Goal: Transaction & Acquisition: Purchase product/service

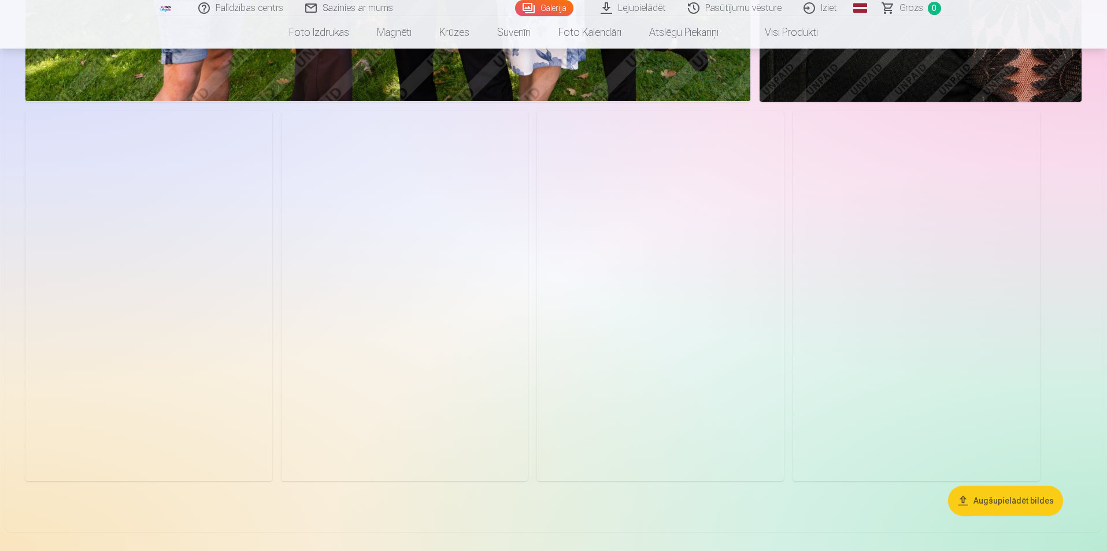
scroll to position [6650, 0]
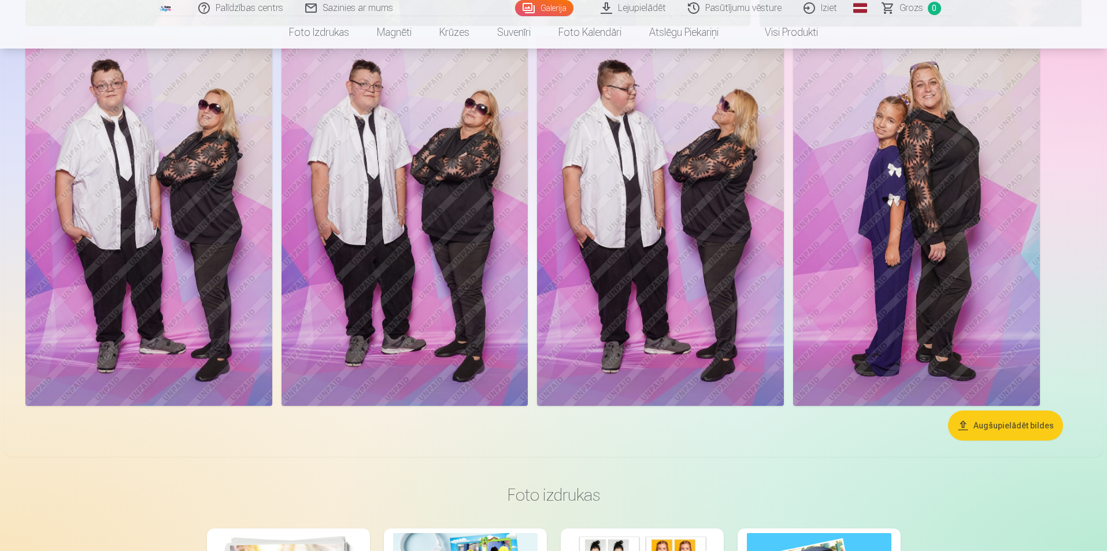
click at [916, 207] on img at bounding box center [916, 221] width 247 height 370
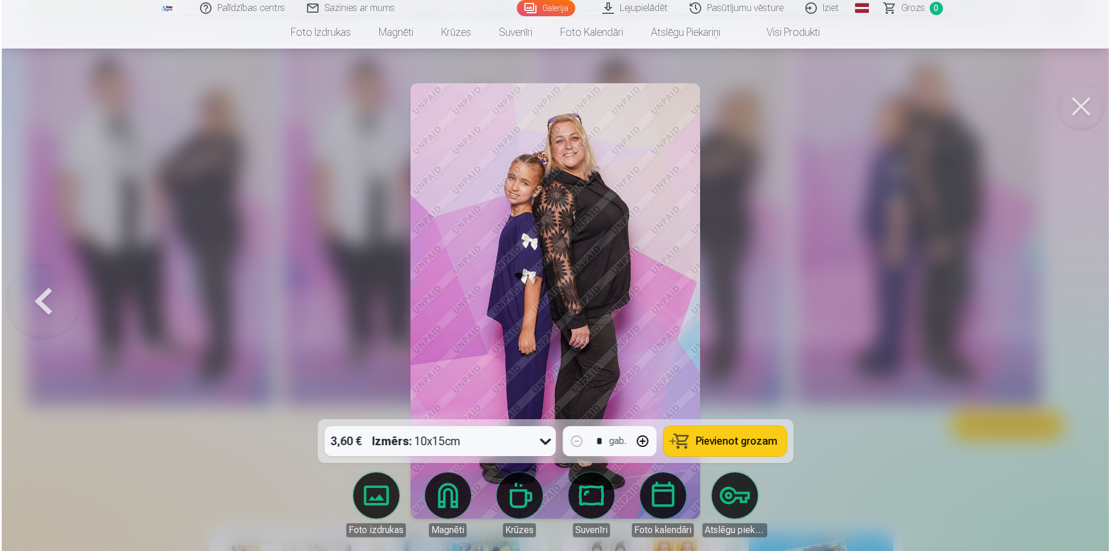
scroll to position [6666, 0]
click at [1084, 101] on button at bounding box center [1082, 106] width 46 height 46
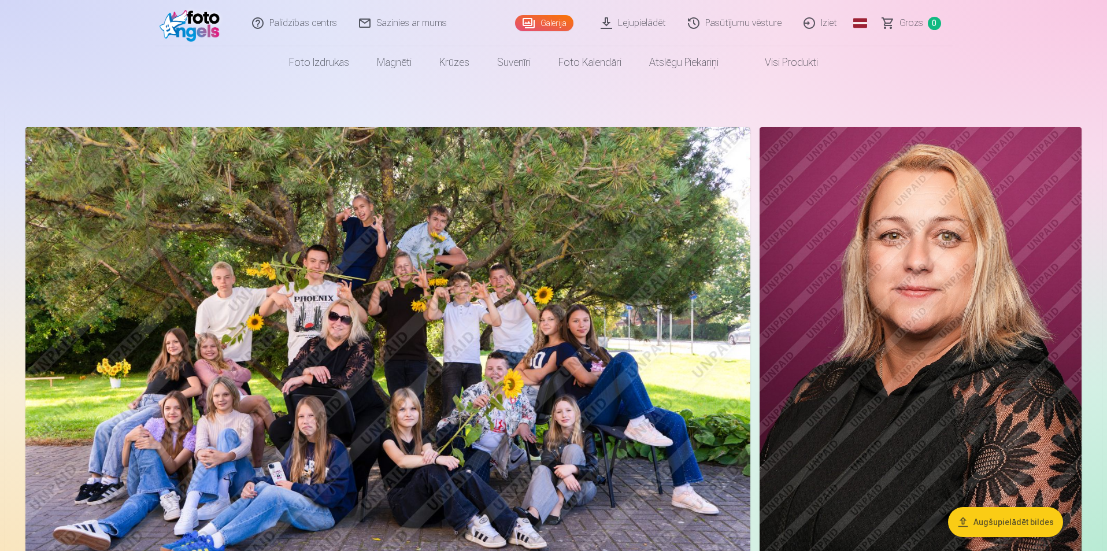
click at [550, 250] on img at bounding box center [387, 368] width 725 height 483
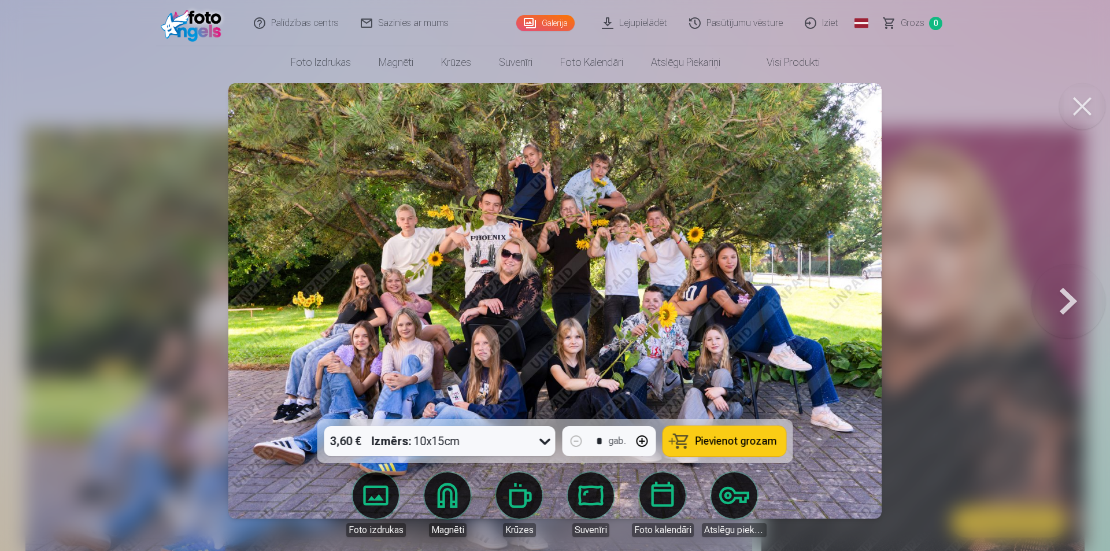
click at [642, 441] on button "button" at bounding box center [643, 441] width 28 height 28
click at [574, 441] on button "button" at bounding box center [577, 441] width 28 height 28
click at [646, 439] on button "button" at bounding box center [643, 441] width 28 height 28
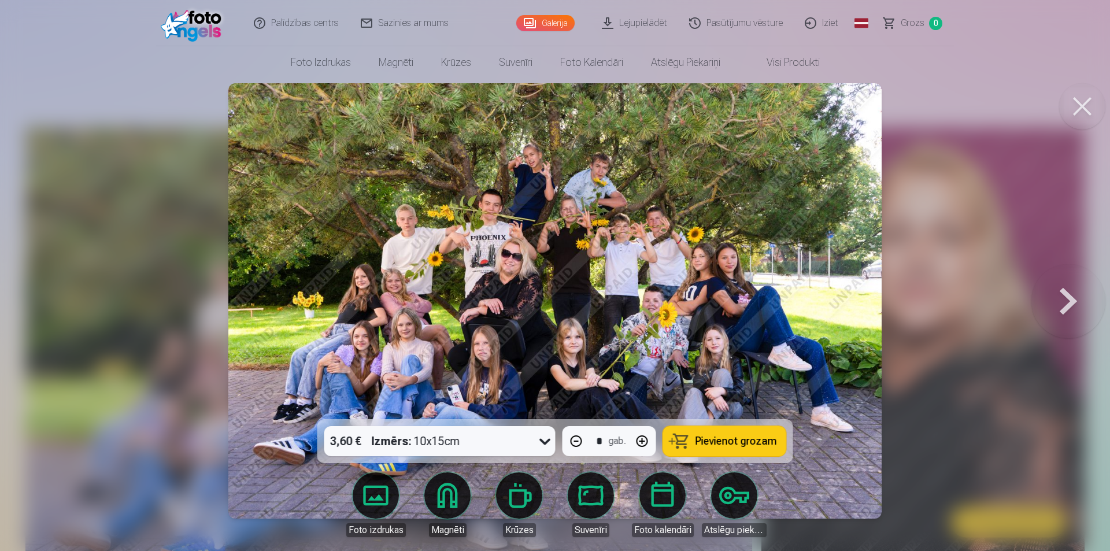
click at [646, 439] on button "button" at bounding box center [643, 441] width 28 height 28
click at [736, 438] on span "Pievienot grozam" at bounding box center [737, 441] width 82 height 10
type input "*"
click at [908, 16] on span "Grozs" at bounding box center [913, 23] width 24 height 14
click at [911, 21] on span "Grozs" at bounding box center [913, 23] width 24 height 14
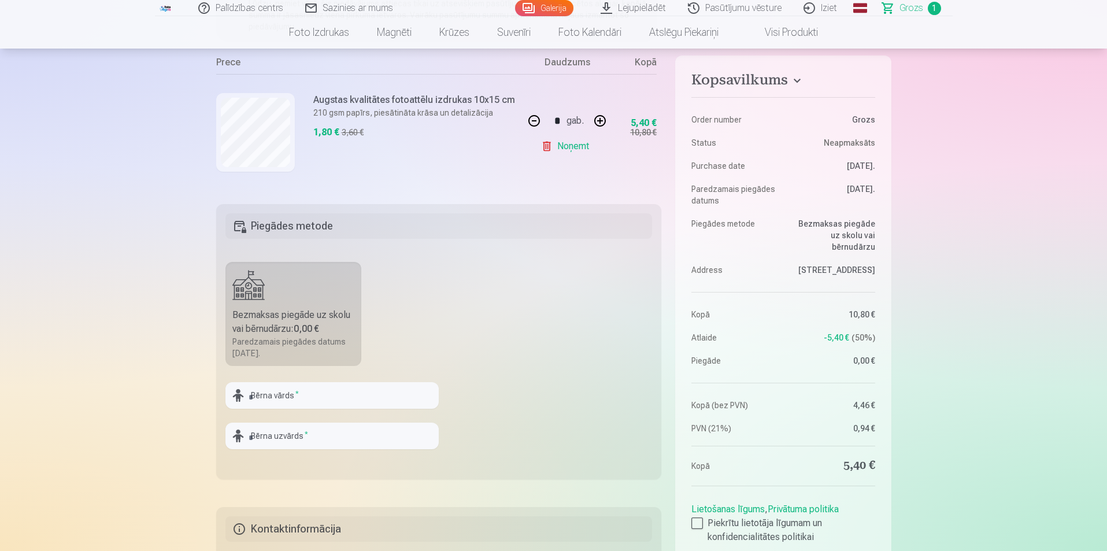
scroll to position [231, 0]
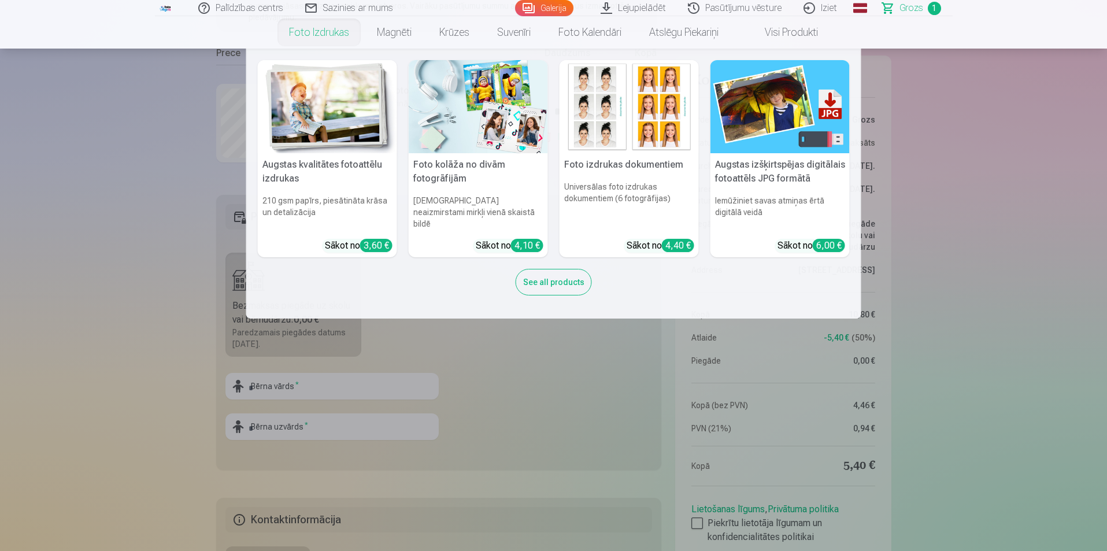
click at [942, 151] on nav "Augstas kvalitātes fotoattēlu izdrukas 210 gsm papīrs, piesātināta krāsa un det…" at bounding box center [553, 184] width 1107 height 270
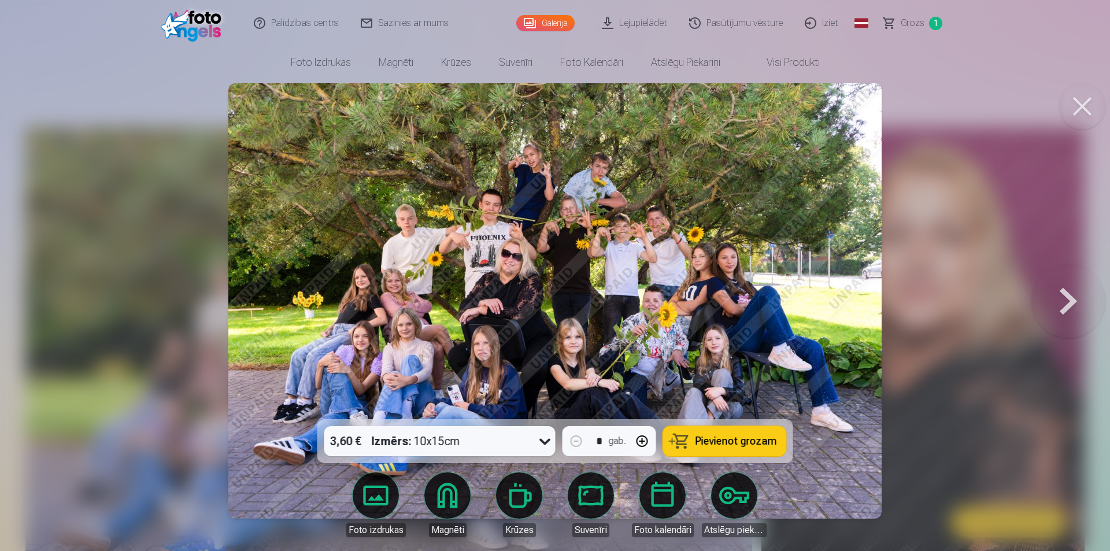
click at [1071, 294] on button at bounding box center [1069, 300] width 74 height 213
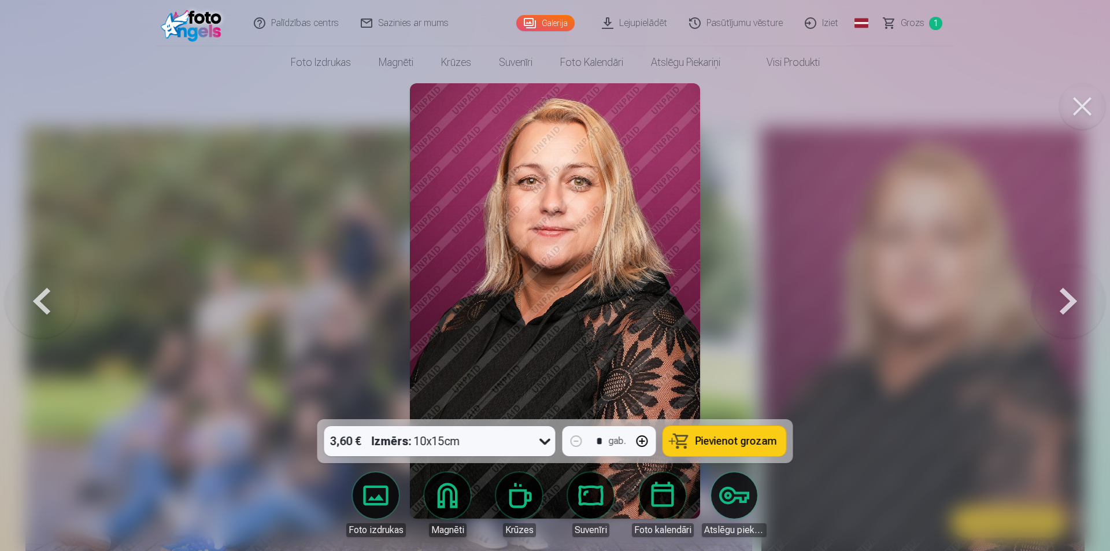
click at [1071, 294] on button at bounding box center [1069, 300] width 74 height 213
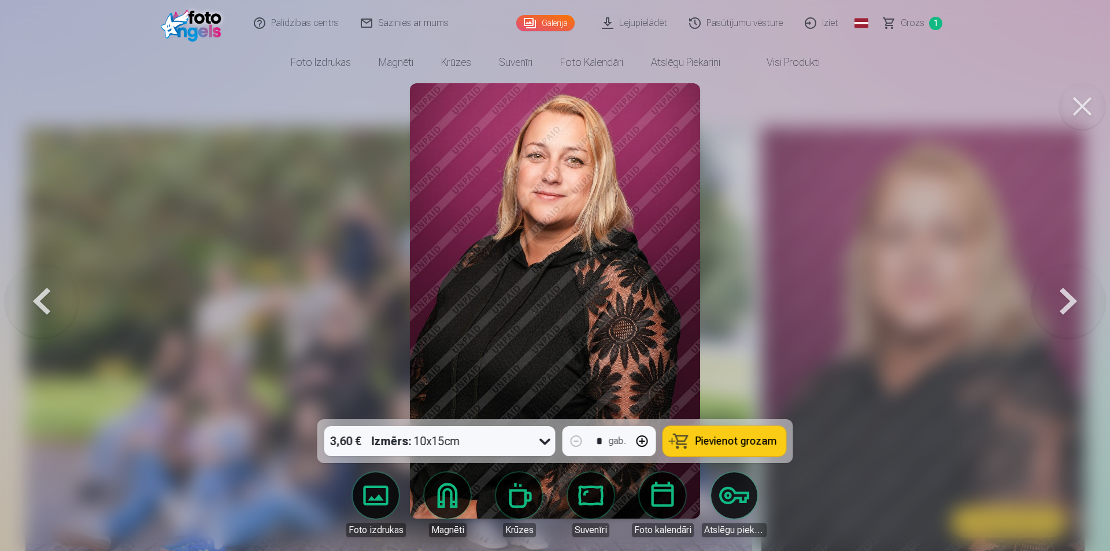
click at [1071, 294] on button at bounding box center [1069, 300] width 74 height 213
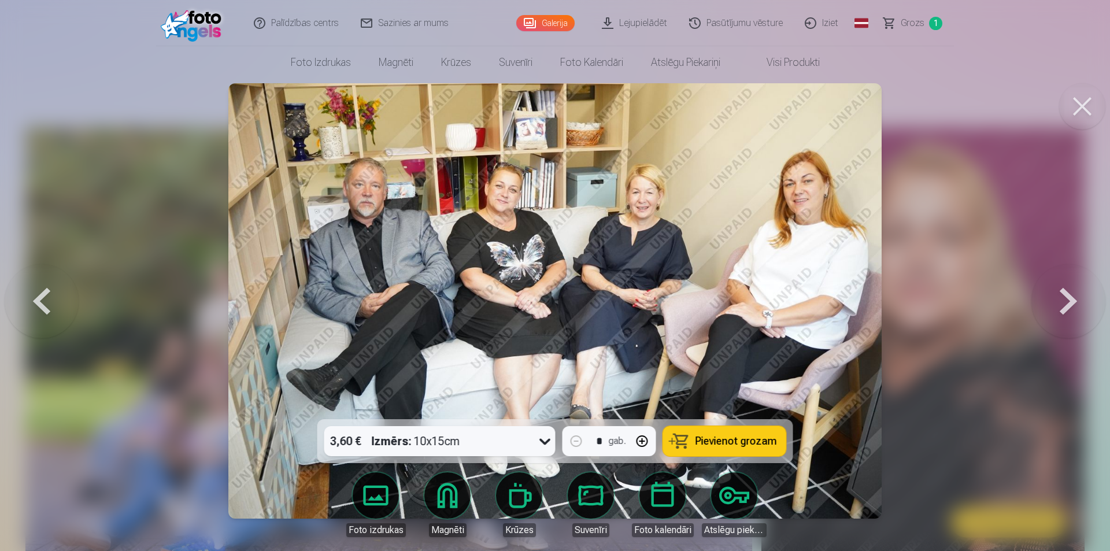
click at [1069, 295] on button at bounding box center [1069, 300] width 74 height 213
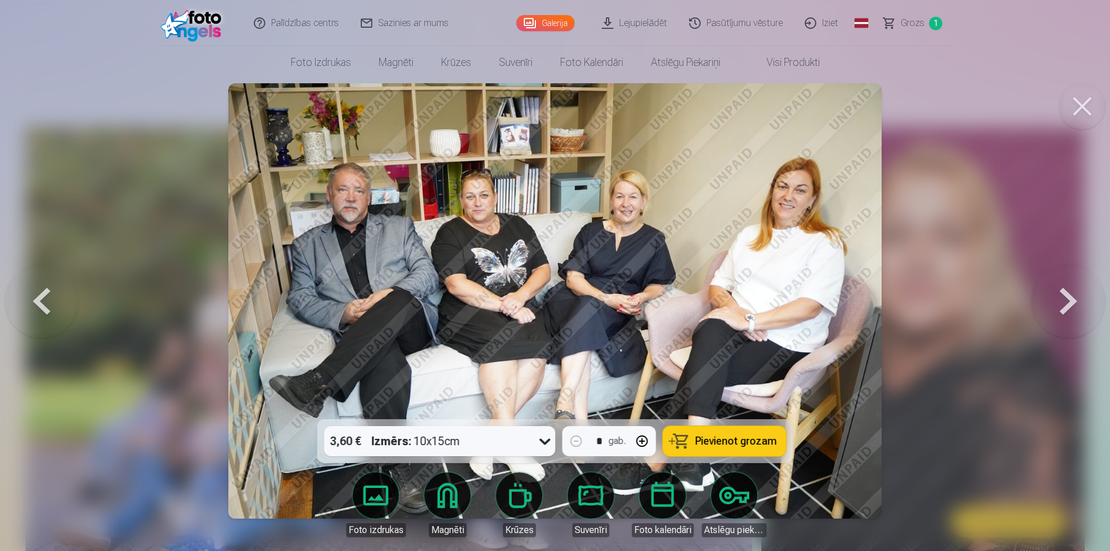
click at [1075, 294] on button at bounding box center [1069, 300] width 74 height 213
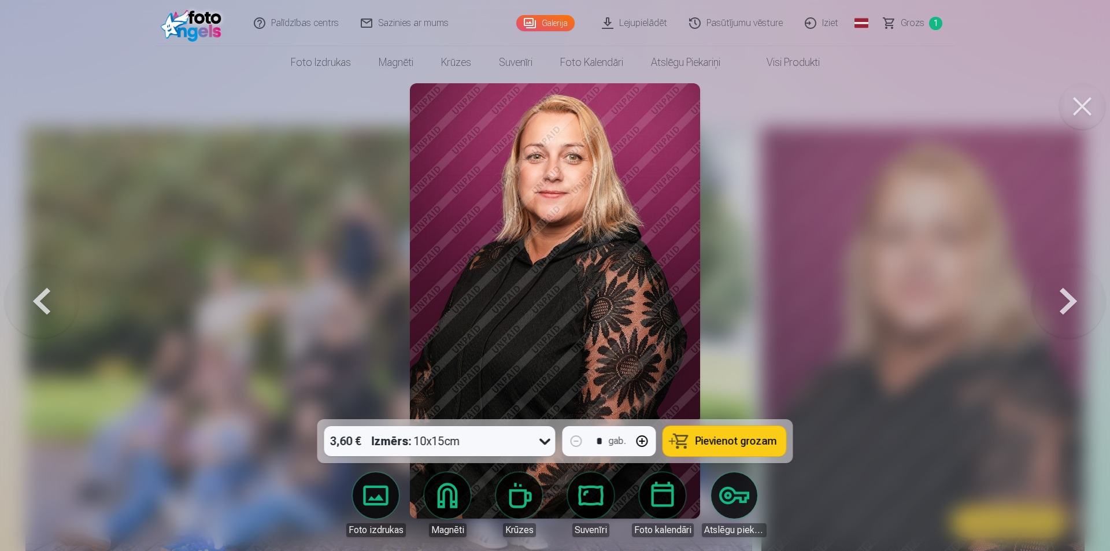
drag, startPoint x: 39, startPoint y: 299, endPoint x: 82, endPoint y: 305, distance: 43.8
click at [39, 298] on button at bounding box center [42, 300] width 74 height 213
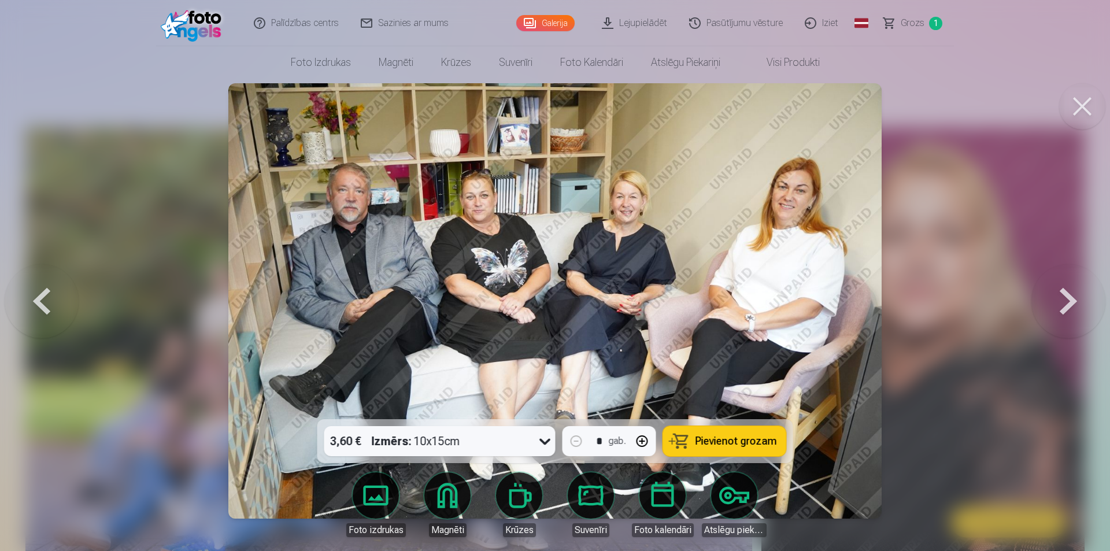
click at [727, 438] on span "Pievienot grozam" at bounding box center [737, 441] width 82 height 10
click at [1064, 298] on button at bounding box center [1069, 300] width 74 height 213
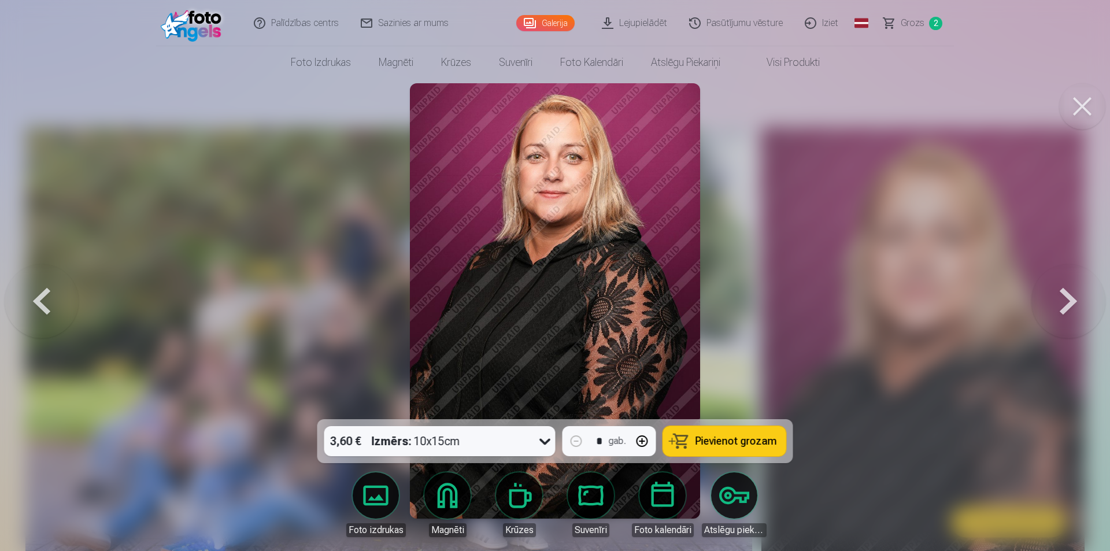
click at [1064, 298] on button at bounding box center [1069, 300] width 74 height 213
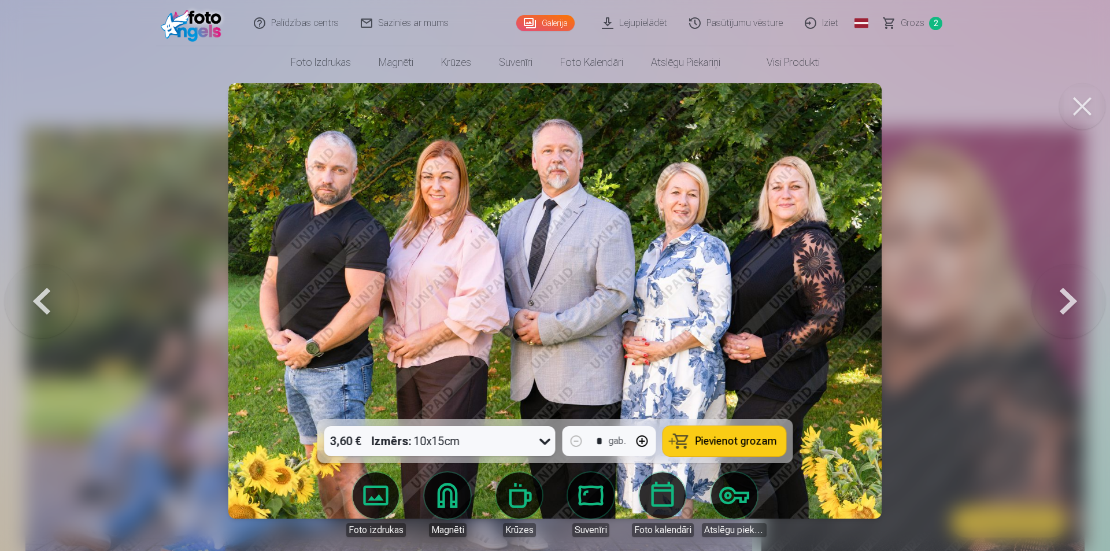
click at [1065, 298] on button at bounding box center [1069, 300] width 74 height 213
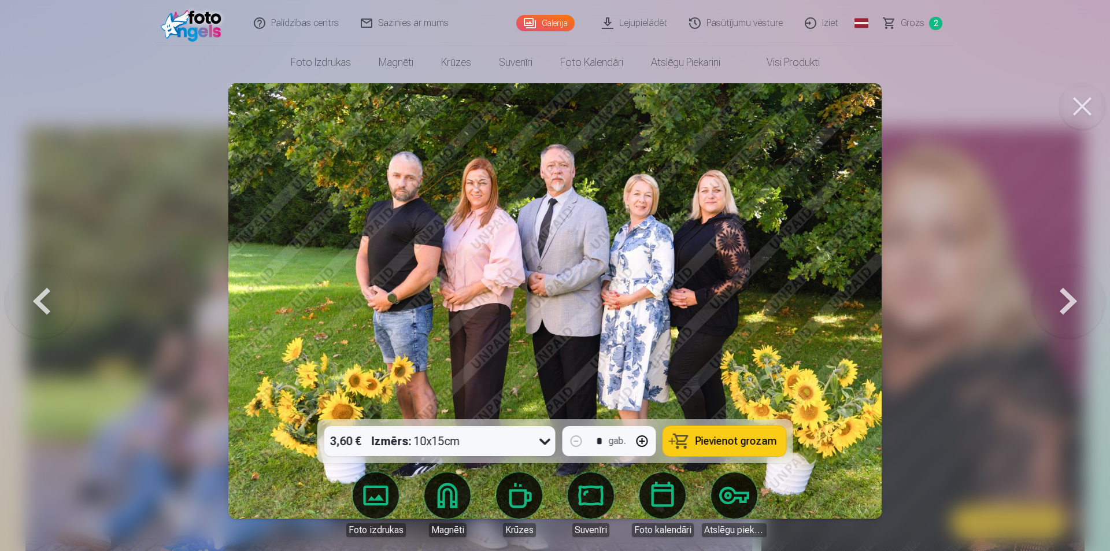
click at [1065, 298] on button at bounding box center [1069, 300] width 74 height 213
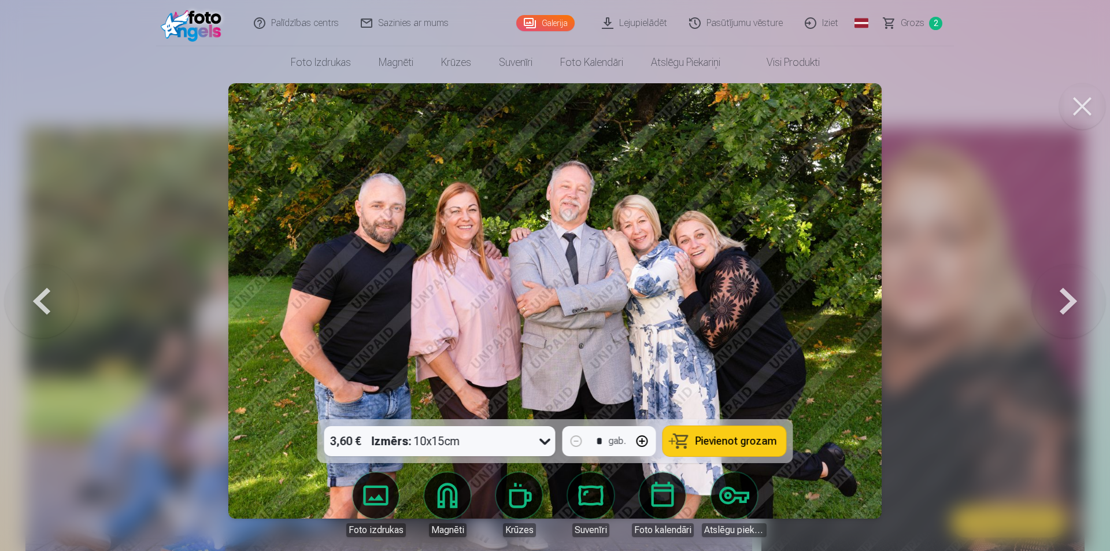
click at [741, 436] on span "Pievienot grozam" at bounding box center [737, 441] width 82 height 10
click at [1066, 295] on button at bounding box center [1069, 300] width 74 height 213
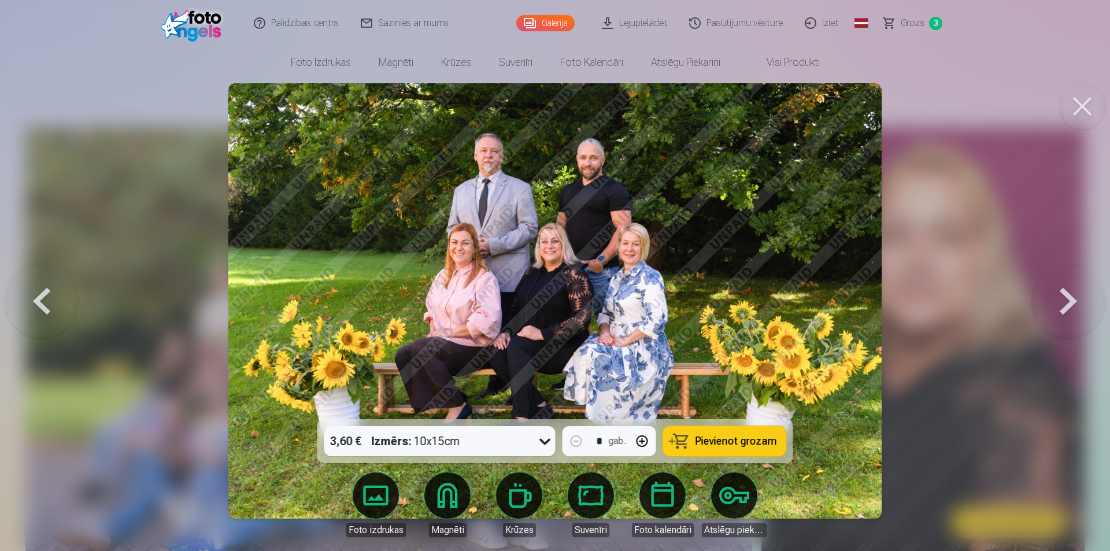
click at [745, 433] on button "Pievienot grozam" at bounding box center [724, 441] width 123 height 30
click at [1071, 296] on button at bounding box center [1069, 300] width 74 height 213
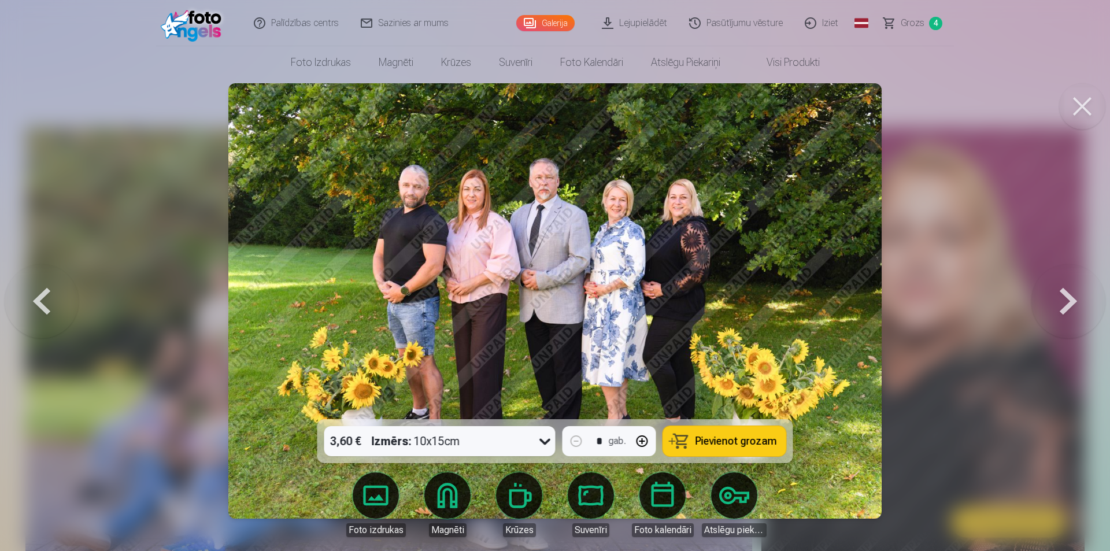
click at [1066, 301] on button at bounding box center [1069, 300] width 74 height 213
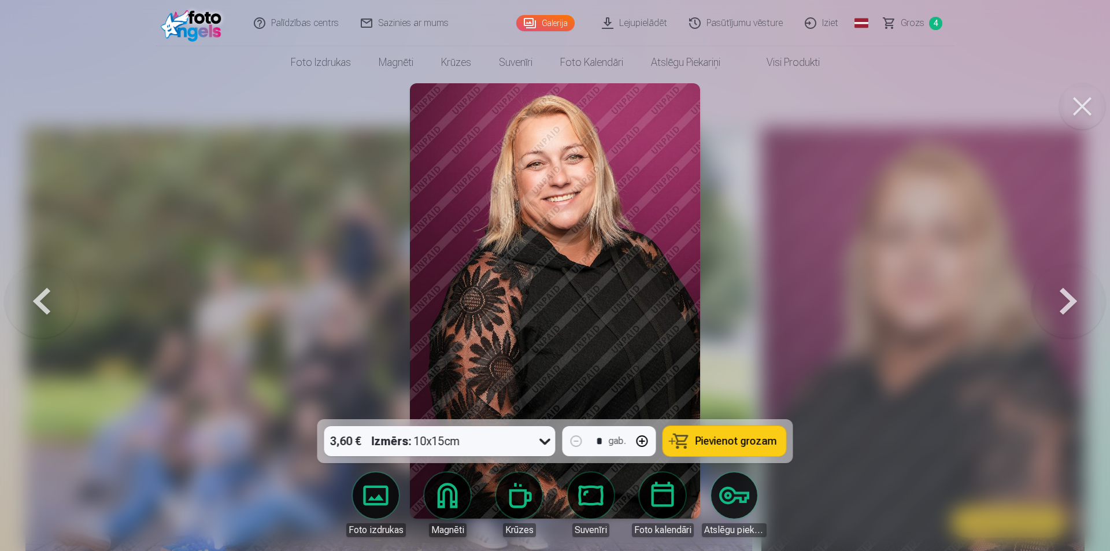
click at [1064, 301] on button at bounding box center [1069, 300] width 74 height 213
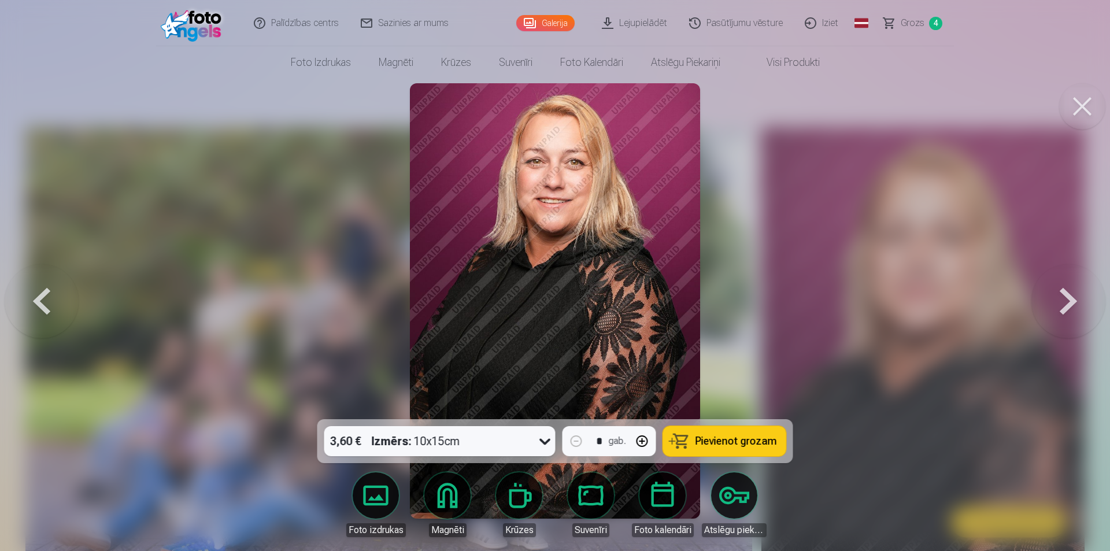
click at [1064, 301] on button at bounding box center [1069, 300] width 74 height 213
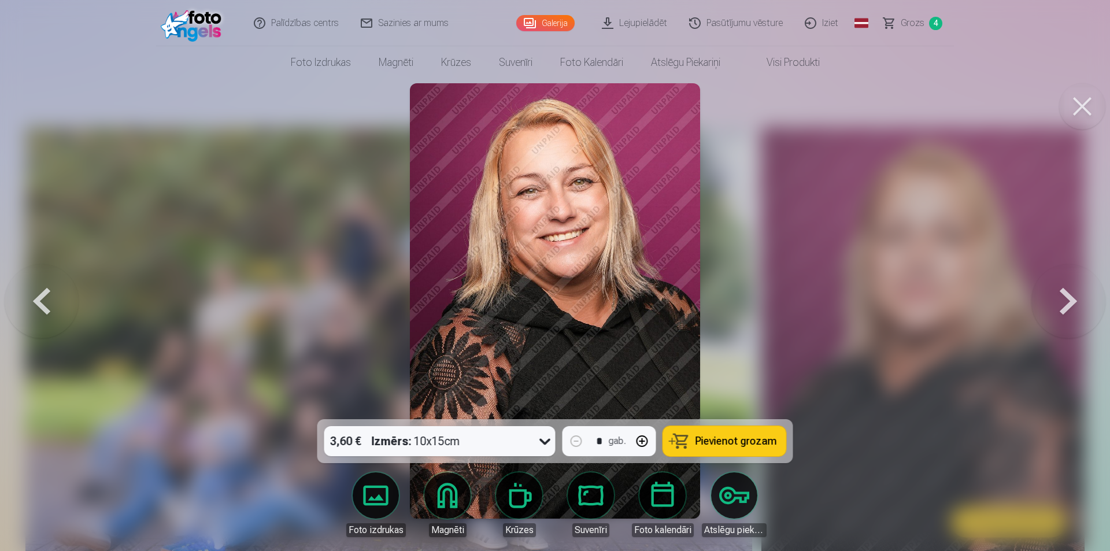
click at [1064, 301] on button at bounding box center [1069, 300] width 74 height 213
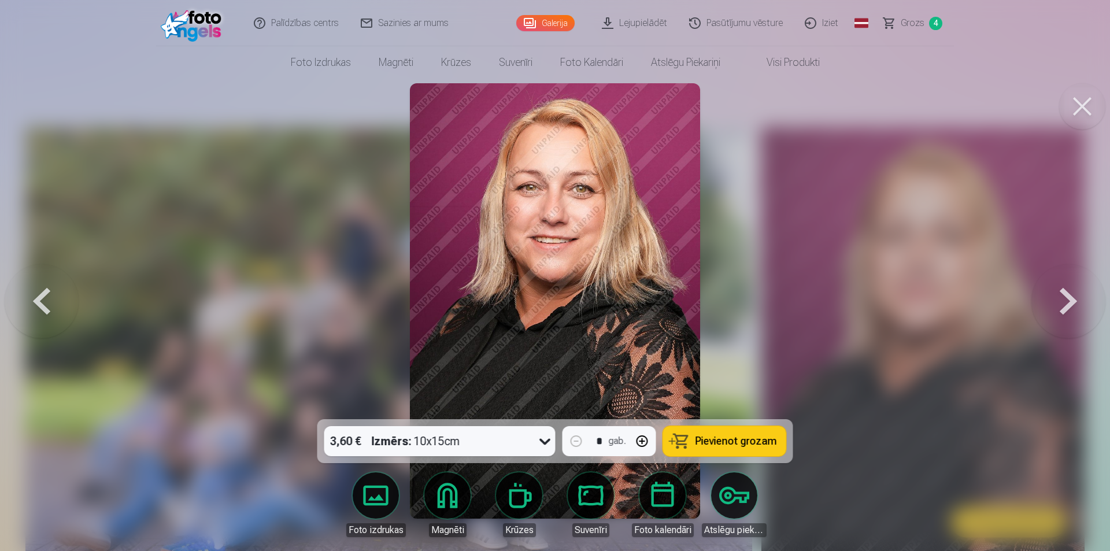
click at [1064, 301] on button at bounding box center [1069, 300] width 74 height 213
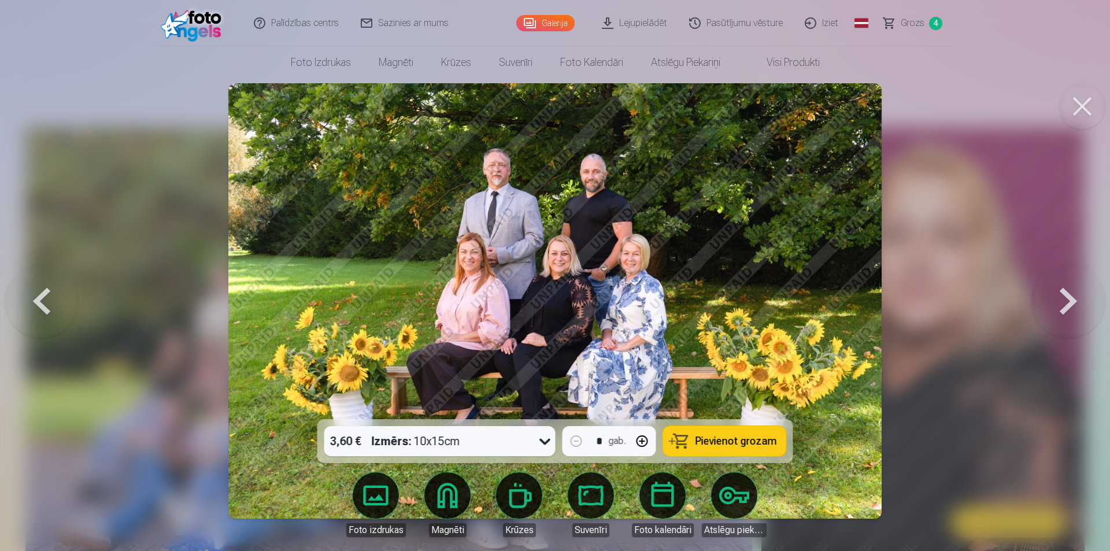
click at [1064, 301] on button at bounding box center [1069, 300] width 74 height 213
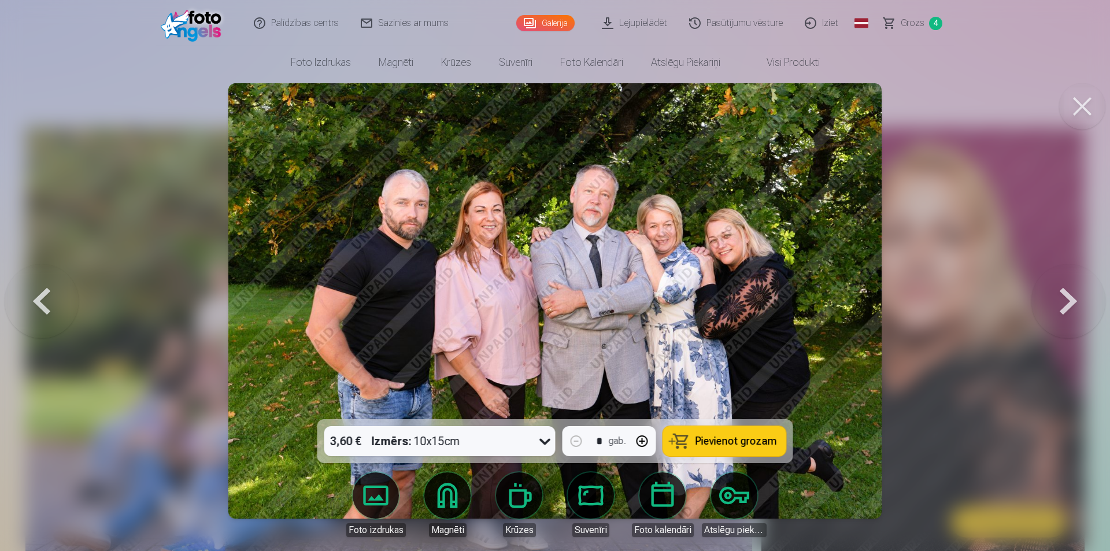
click at [1064, 301] on button at bounding box center [1069, 300] width 74 height 213
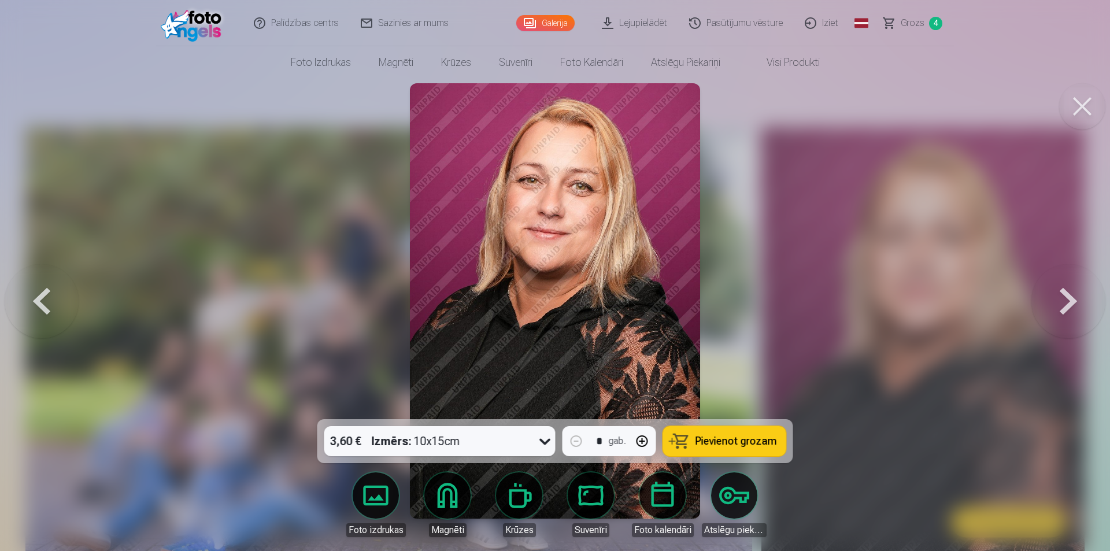
click at [1064, 301] on button at bounding box center [1069, 300] width 74 height 213
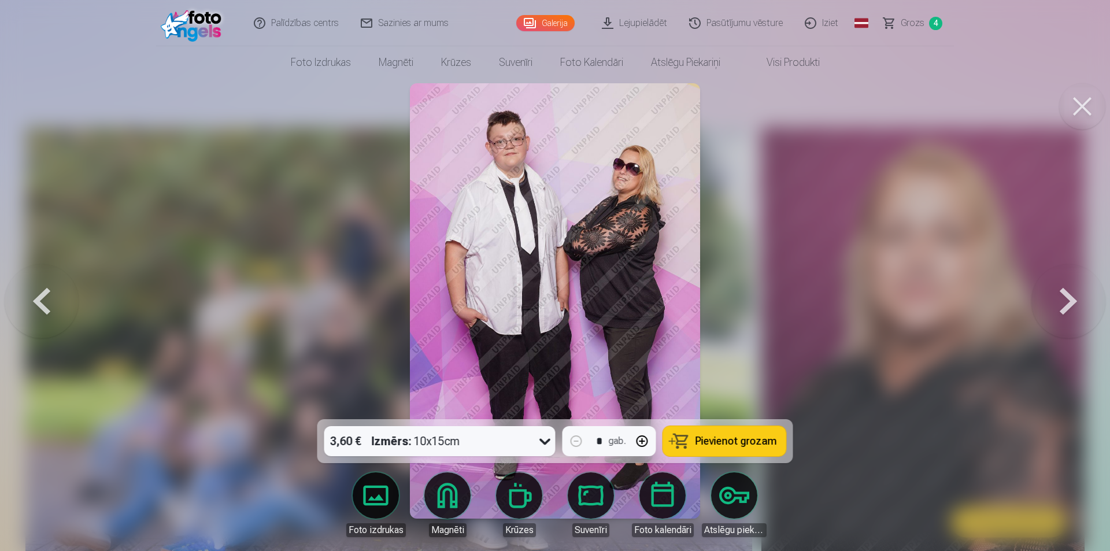
click at [1064, 301] on button at bounding box center [1069, 300] width 74 height 213
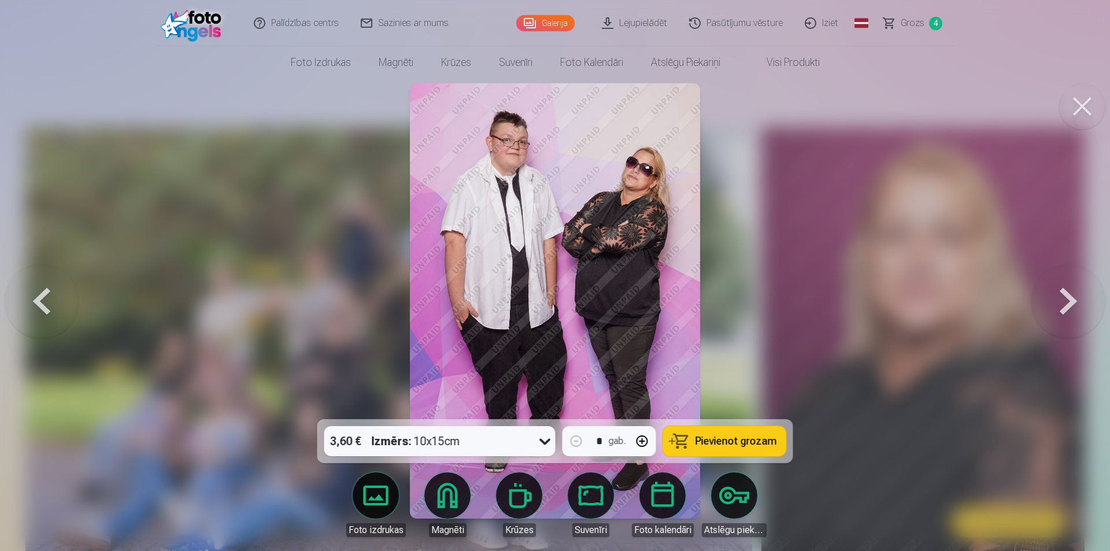
click at [1063, 301] on button at bounding box center [1069, 300] width 74 height 213
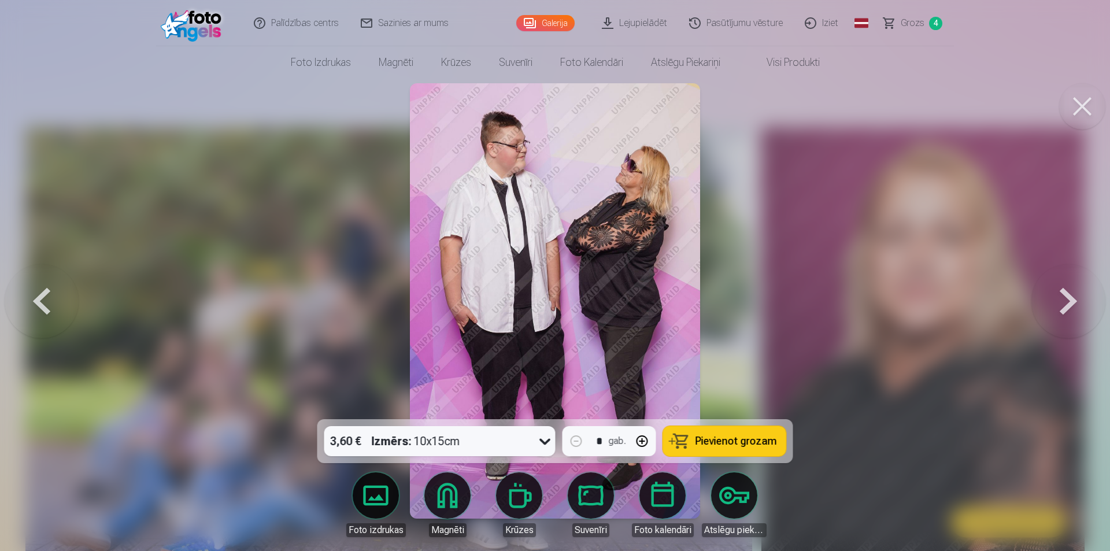
click at [748, 439] on span "Pievienot grozam" at bounding box center [737, 441] width 82 height 10
click at [1072, 294] on button at bounding box center [1069, 300] width 74 height 213
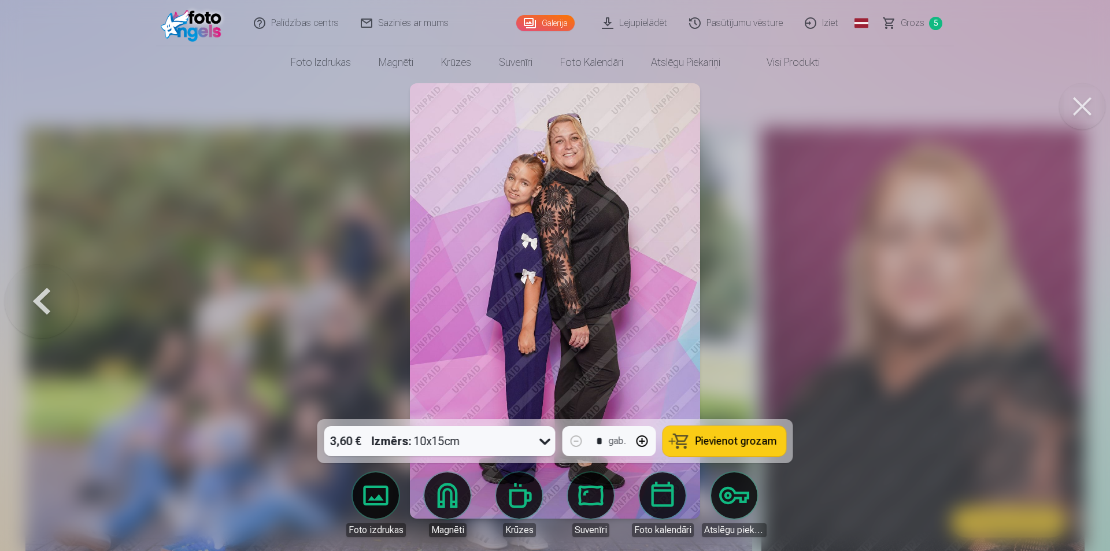
click at [739, 441] on span "Pievienot grozam" at bounding box center [737, 441] width 82 height 10
click at [910, 23] on span "Grozs" at bounding box center [913, 23] width 24 height 14
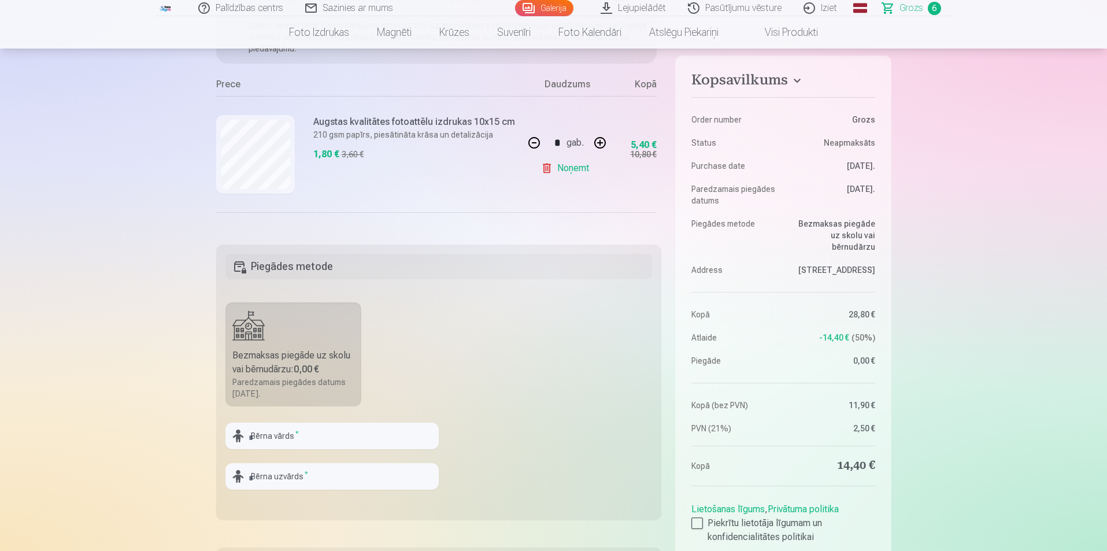
scroll to position [173, 0]
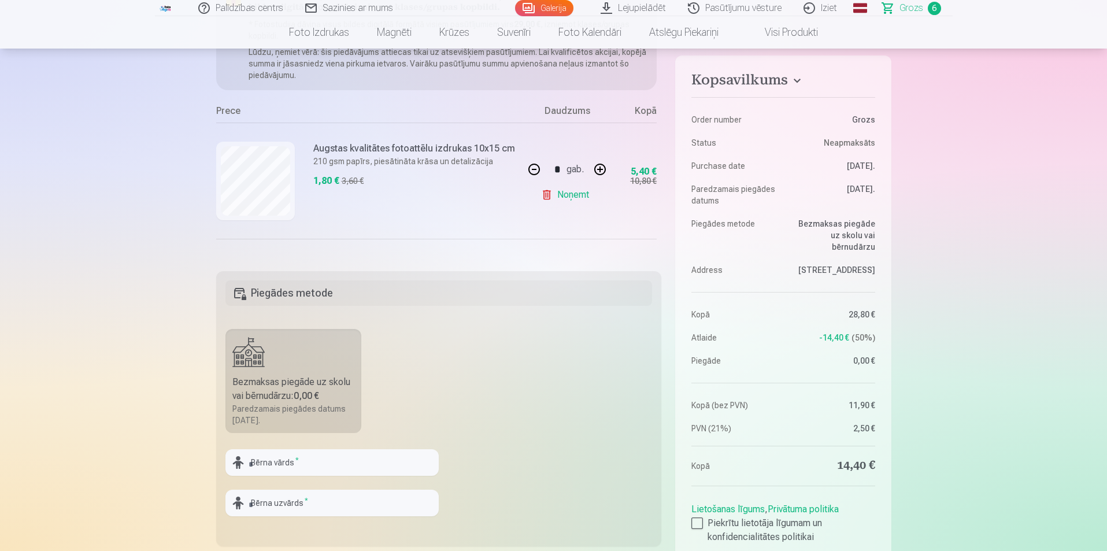
click at [529, 169] on button "button" at bounding box center [534, 170] width 28 height 28
type input "*"
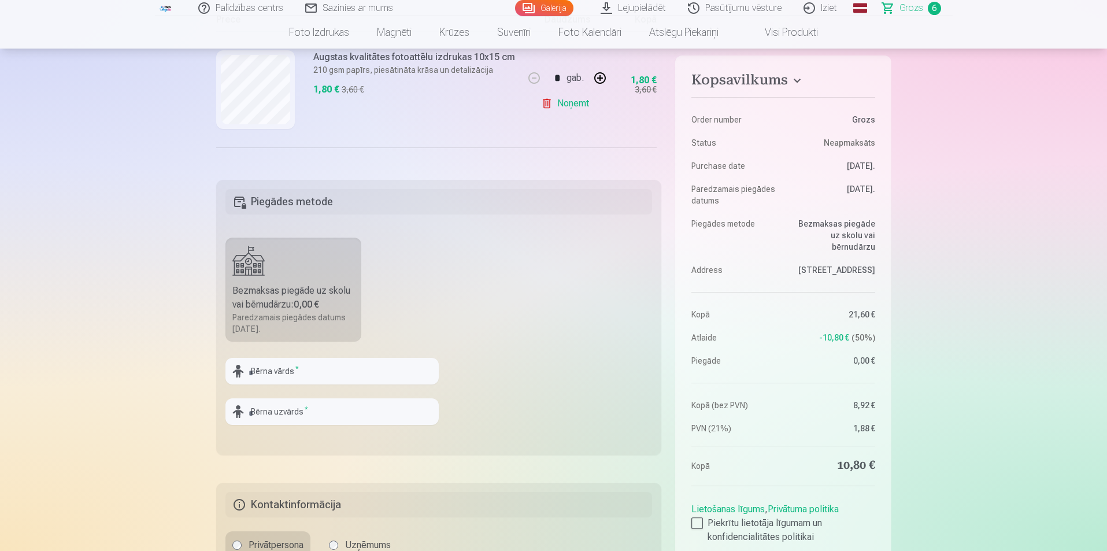
scroll to position [405, 0]
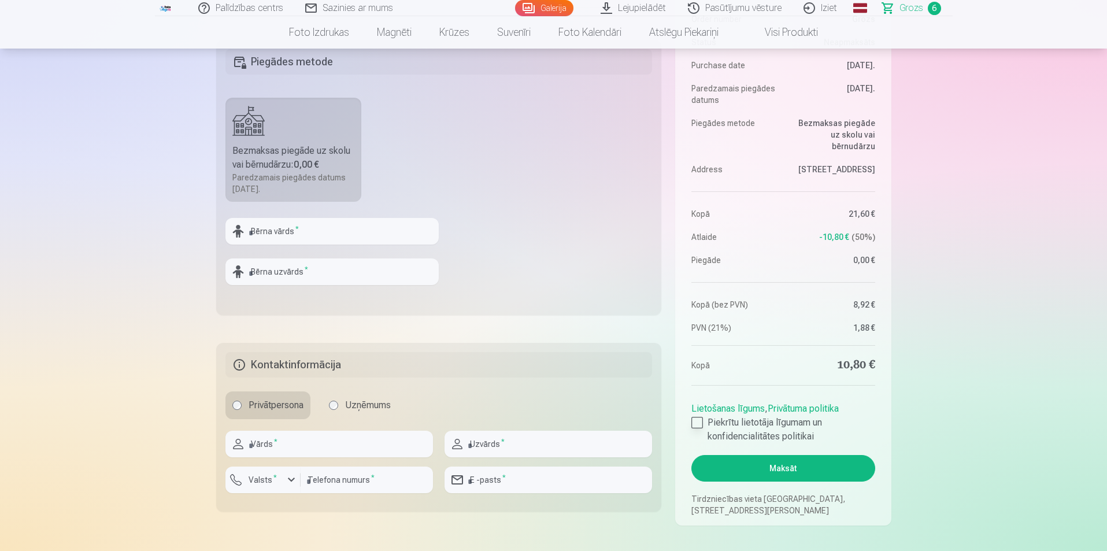
click at [697, 422] on div at bounding box center [698, 423] width 12 height 12
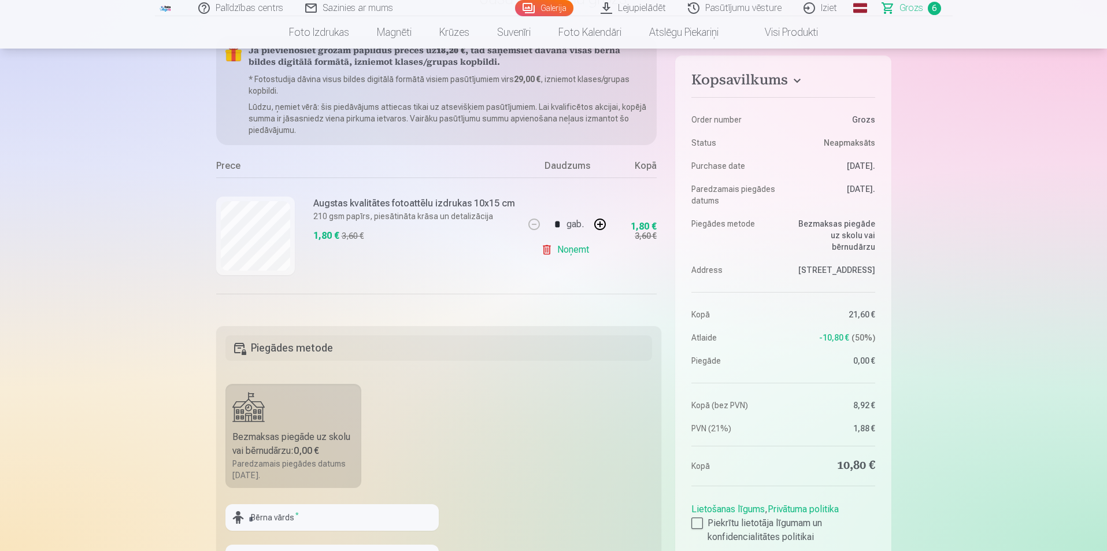
scroll to position [0, 0]
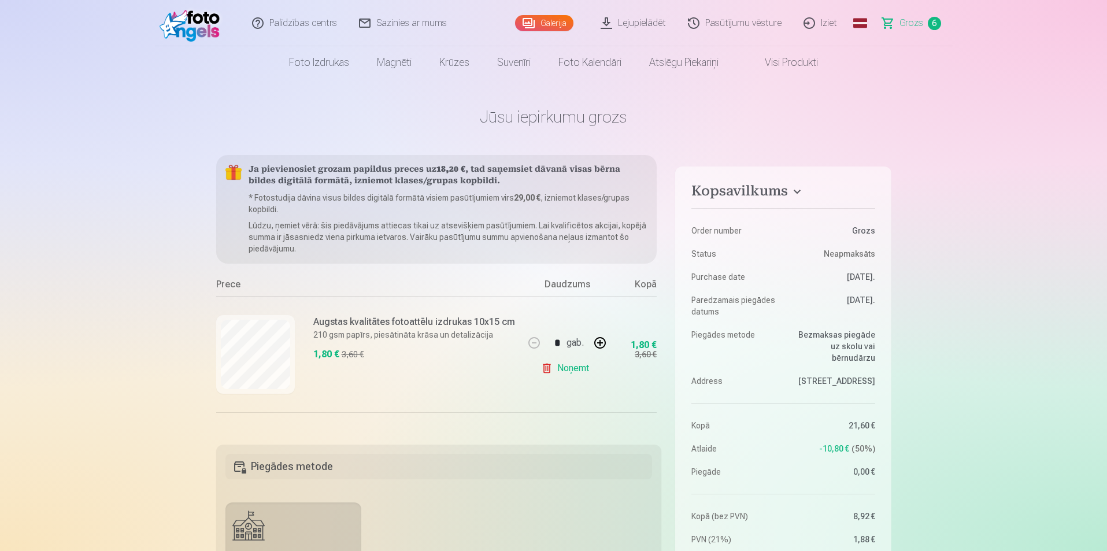
click at [938, 21] on span "6" at bounding box center [934, 23] width 13 height 13
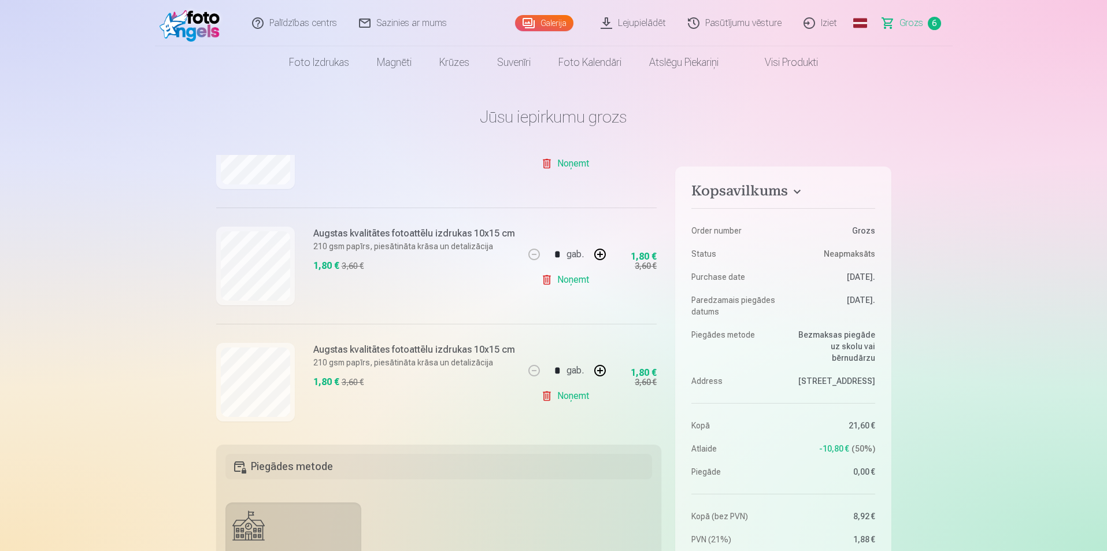
scroll to position [566, 0]
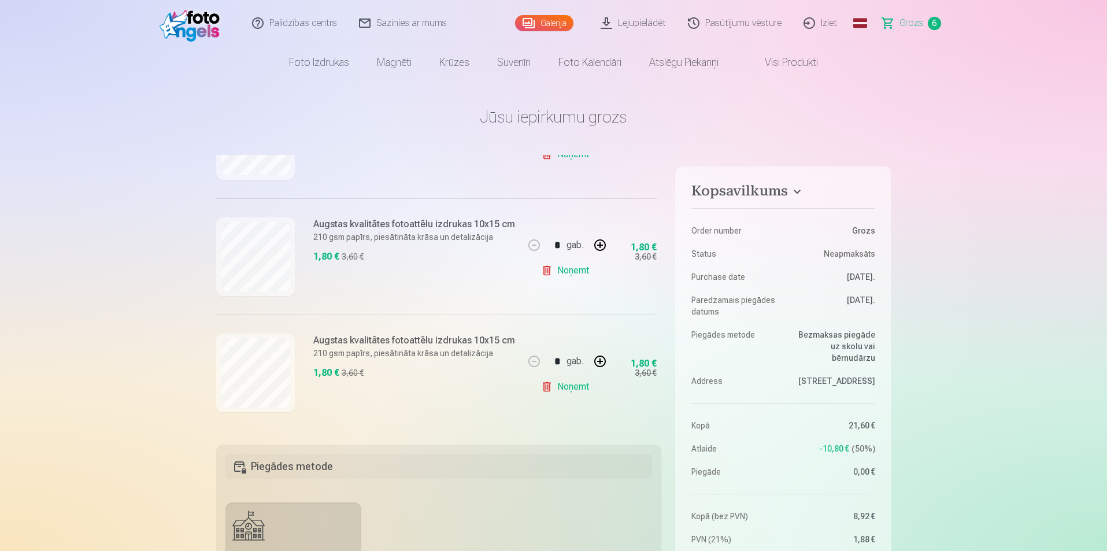
click at [600, 358] on button "button" at bounding box center [600, 362] width 28 height 28
type input "*"
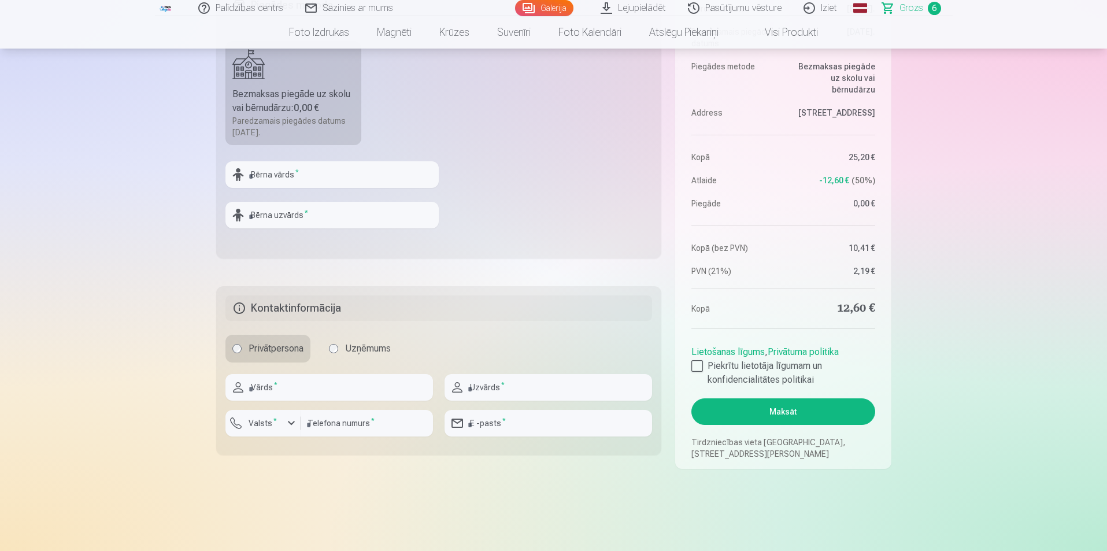
scroll to position [463, 0]
click at [280, 389] on input "text" at bounding box center [330, 386] width 208 height 27
type input "*****"
click at [535, 384] on input "text" at bounding box center [549, 386] width 208 height 27
type input "********"
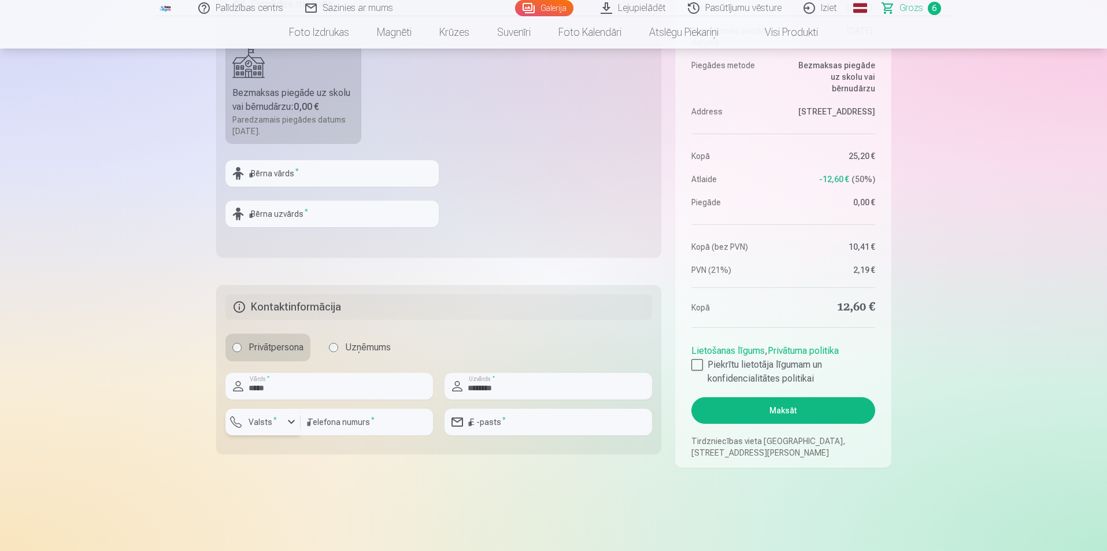
click at [290, 423] on div "button" at bounding box center [291, 422] width 14 height 14
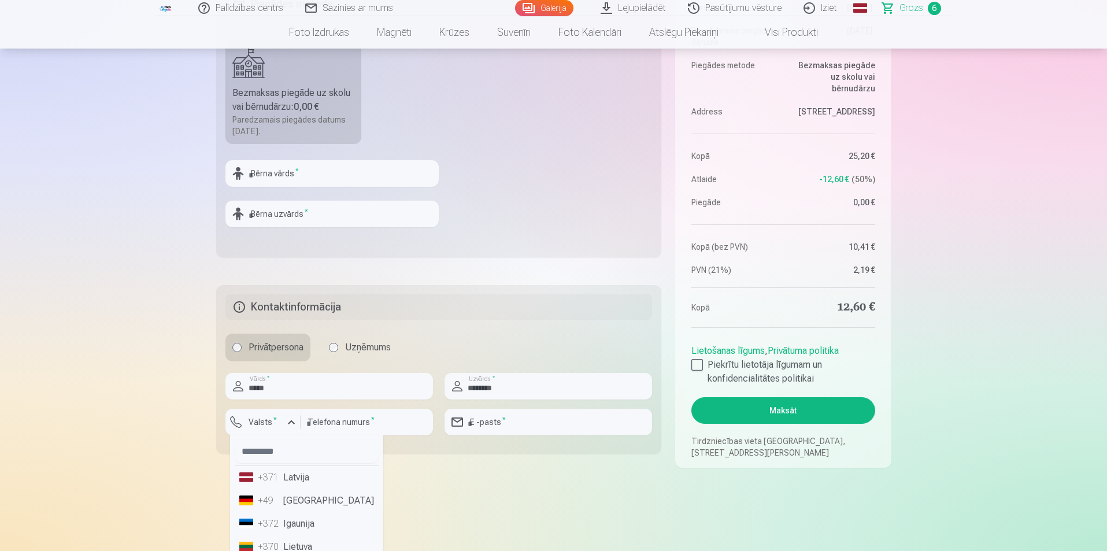
click at [292, 475] on li "+371 Latvija" at bounding box center [307, 477] width 144 height 23
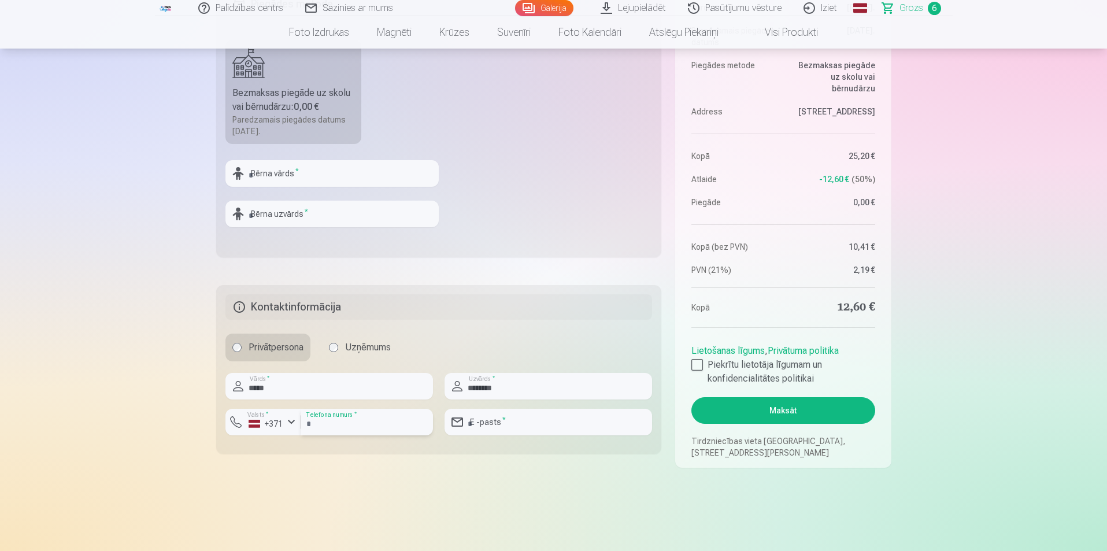
click at [348, 418] on input "number" at bounding box center [367, 422] width 132 height 27
type input "********"
click at [534, 420] on input "email" at bounding box center [549, 422] width 208 height 27
type input "**********"
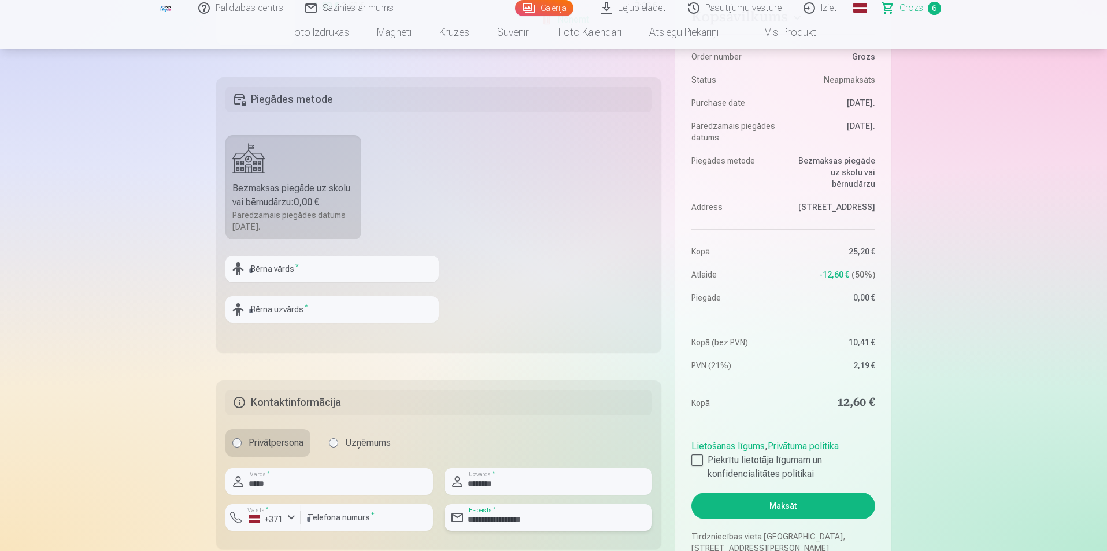
scroll to position [347, 0]
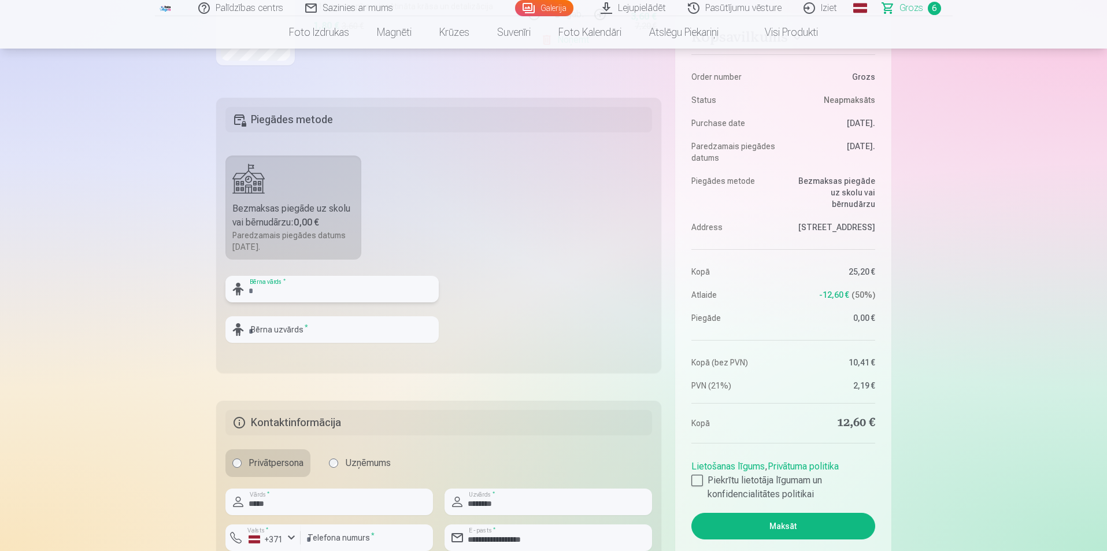
click at [263, 293] on input "text" at bounding box center [332, 289] width 213 height 27
type input "*****"
click at [290, 332] on input "text" at bounding box center [332, 329] width 213 height 27
type input "********"
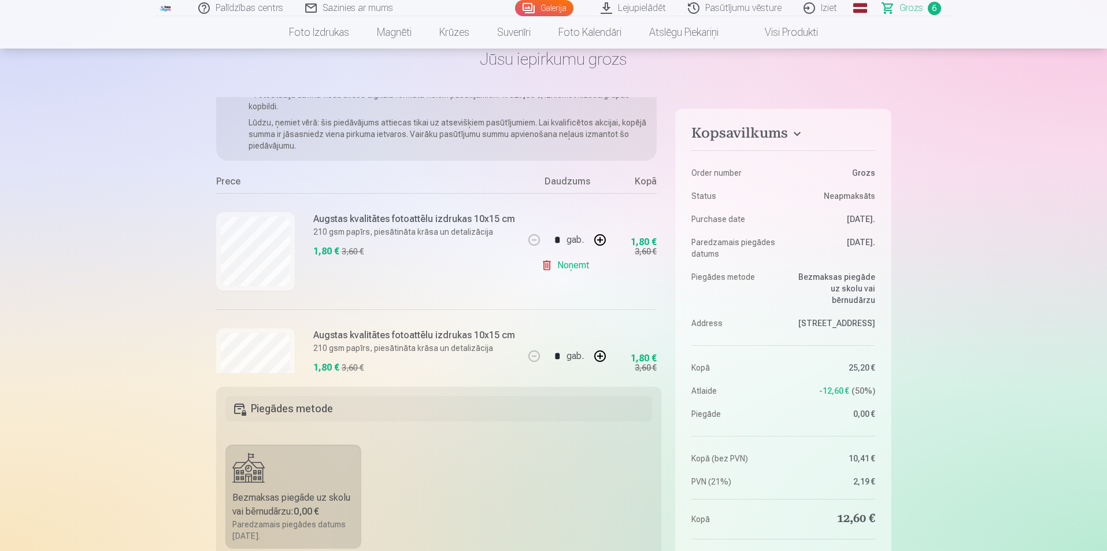
scroll to position [0, 0]
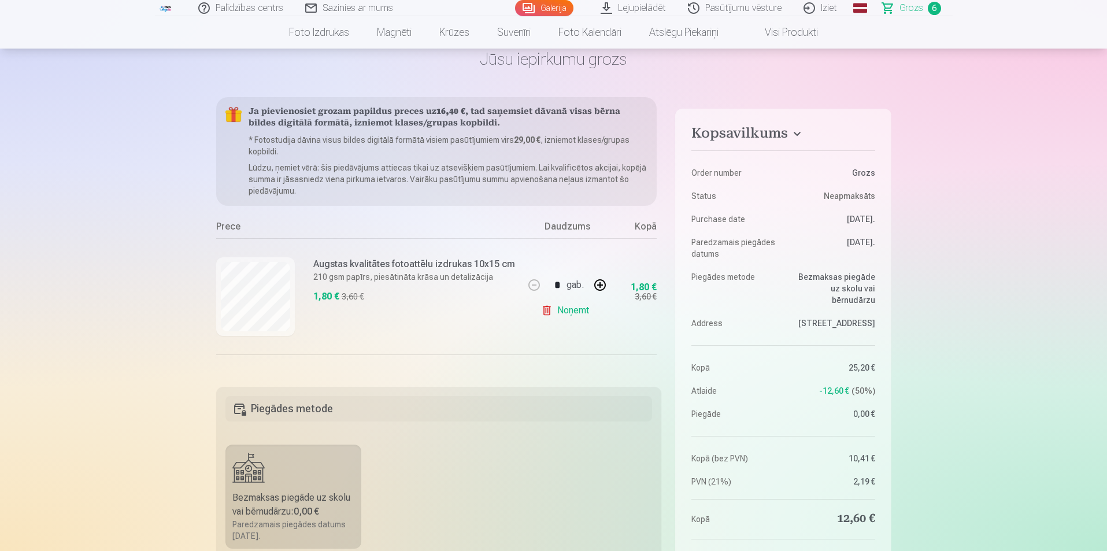
click at [600, 284] on button "button" at bounding box center [600, 285] width 28 height 28
click at [531, 284] on button "button" at bounding box center [534, 285] width 28 height 28
type input "*"
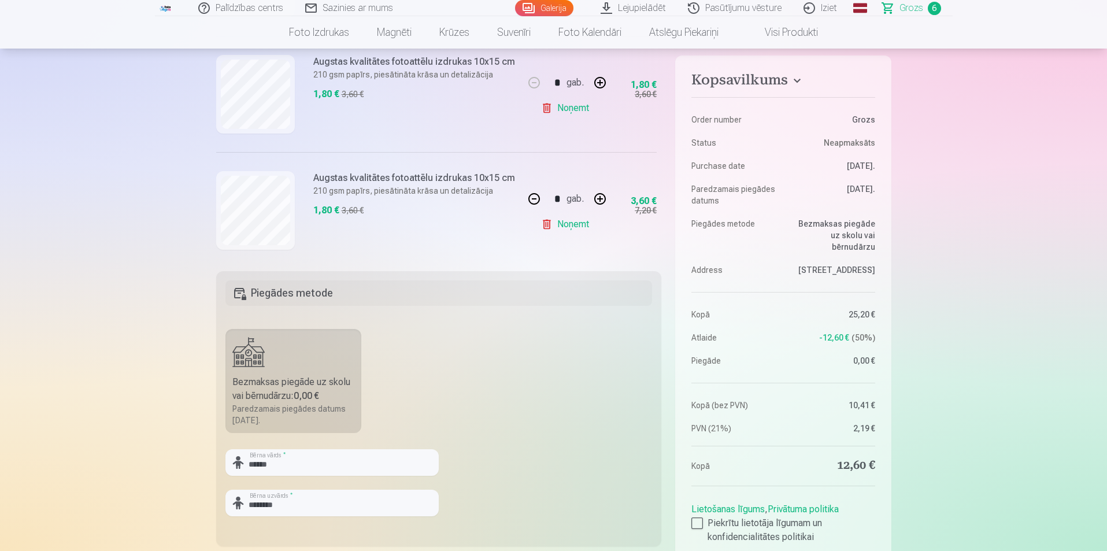
scroll to position [566, 0]
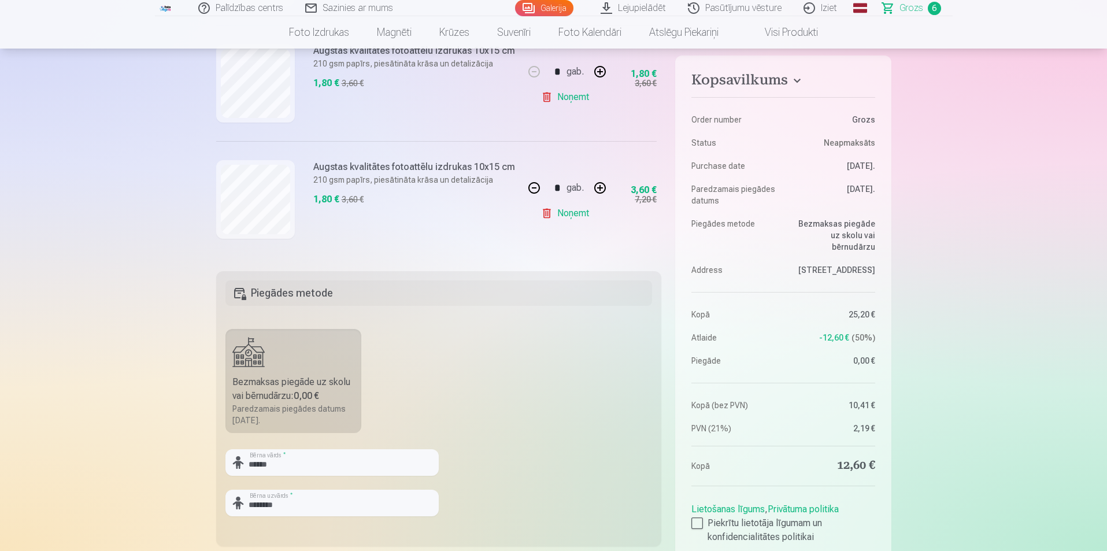
click at [532, 182] on button "button" at bounding box center [534, 188] width 28 height 28
type input "*"
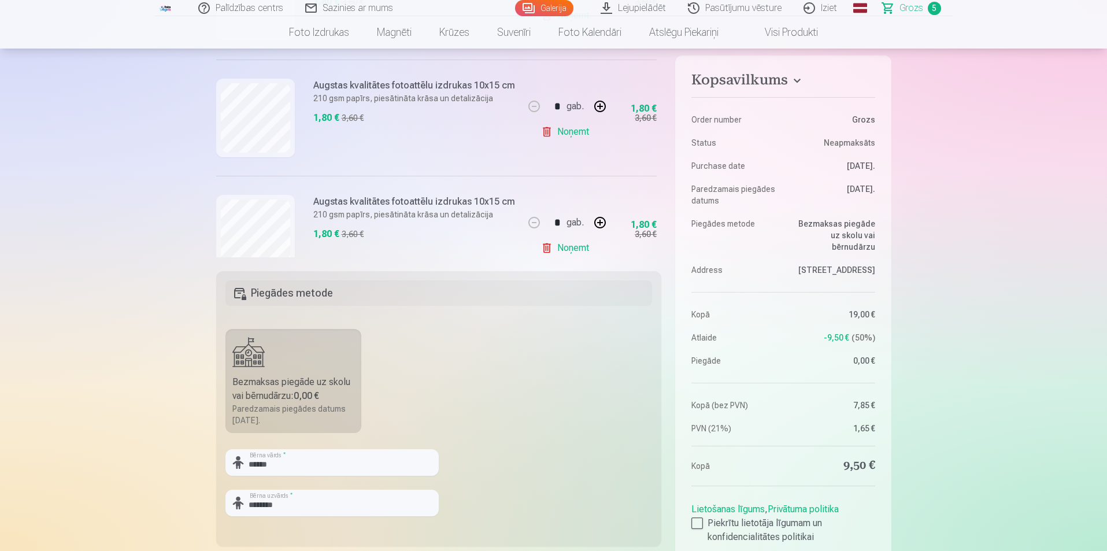
scroll to position [276, 0]
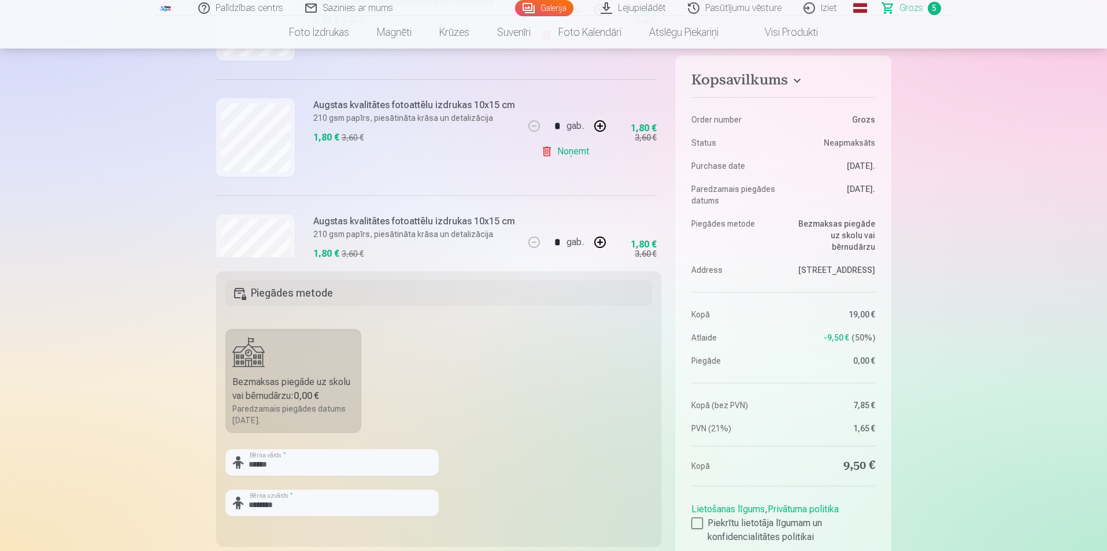
click at [597, 125] on button "button" at bounding box center [600, 126] width 28 height 28
type input "*"
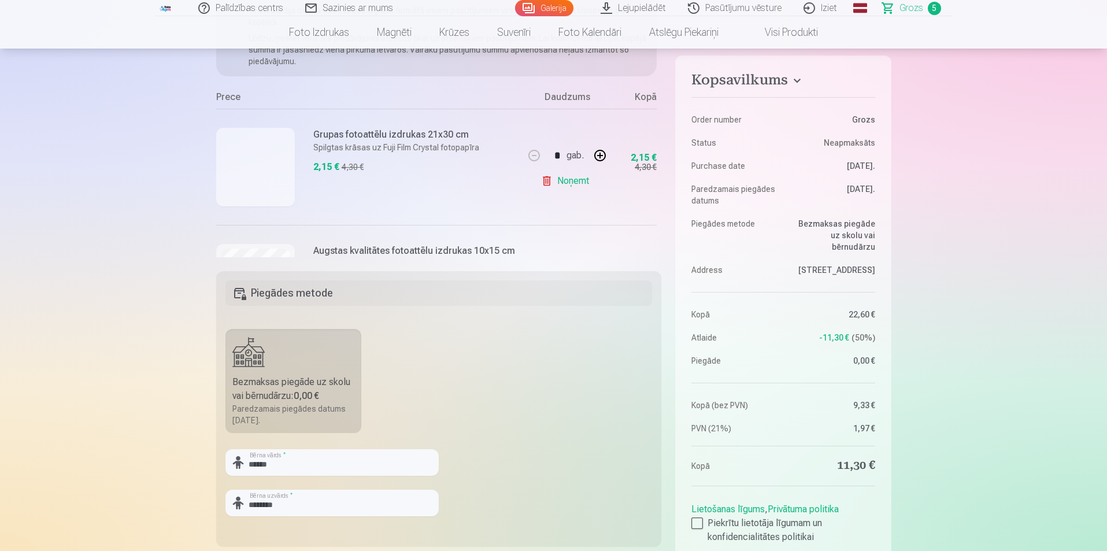
scroll to position [0, 0]
